Goal: Task Accomplishment & Management: Manage account settings

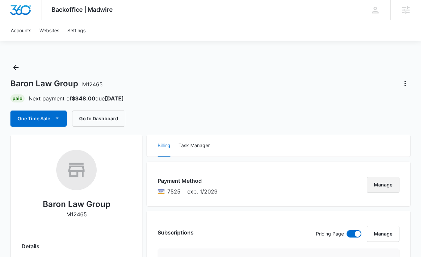
click at [382, 185] on button "Manage" at bounding box center [382, 185] width 33 height 16
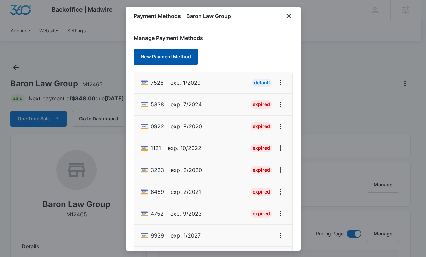
click at [161, 57] on button "New Payment Method" at bounding box center [166, 57] width 64 height 16
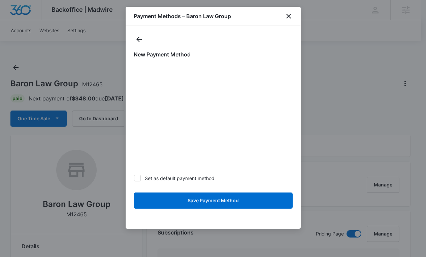
click at [134, 179] on icon at bounding box center [137, 178] width 6 height 6
click at [134, 179] on input "Set as default payment method" at bounding box center [134, 178] width 0 height 0
checkbox input "true"
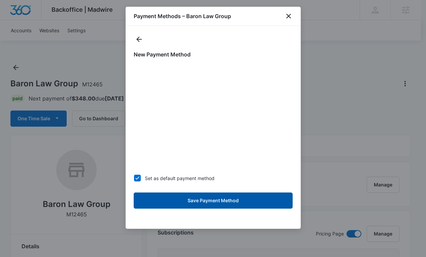
click at [197, 200] on button "Save Payment Method" at bounding box center [213, 201] width 159 height 16
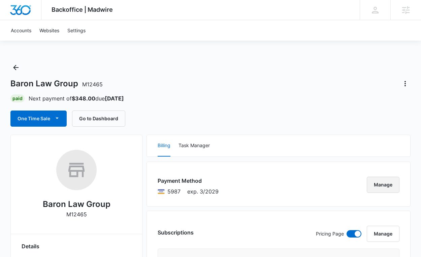
click at [379, 189] on button "Manage" at bounding box center [382, 185] width 33 height 16
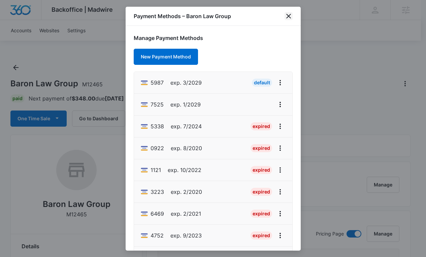
click at [290, 15] on icon "close" at bounding box center [288, 16] width 8 height 8
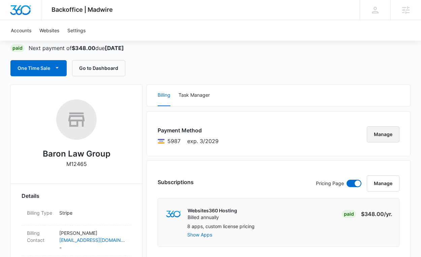
scroll to position [36, 0]
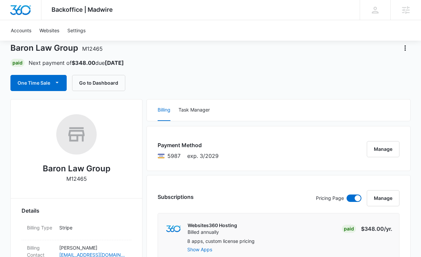
click at [168, 60] on div "Paid Next payment of $348.00 due [DATE]" at bounding box center [210, 63] width 400 height 8
